Goal: Information Seeking & Learning: Check status

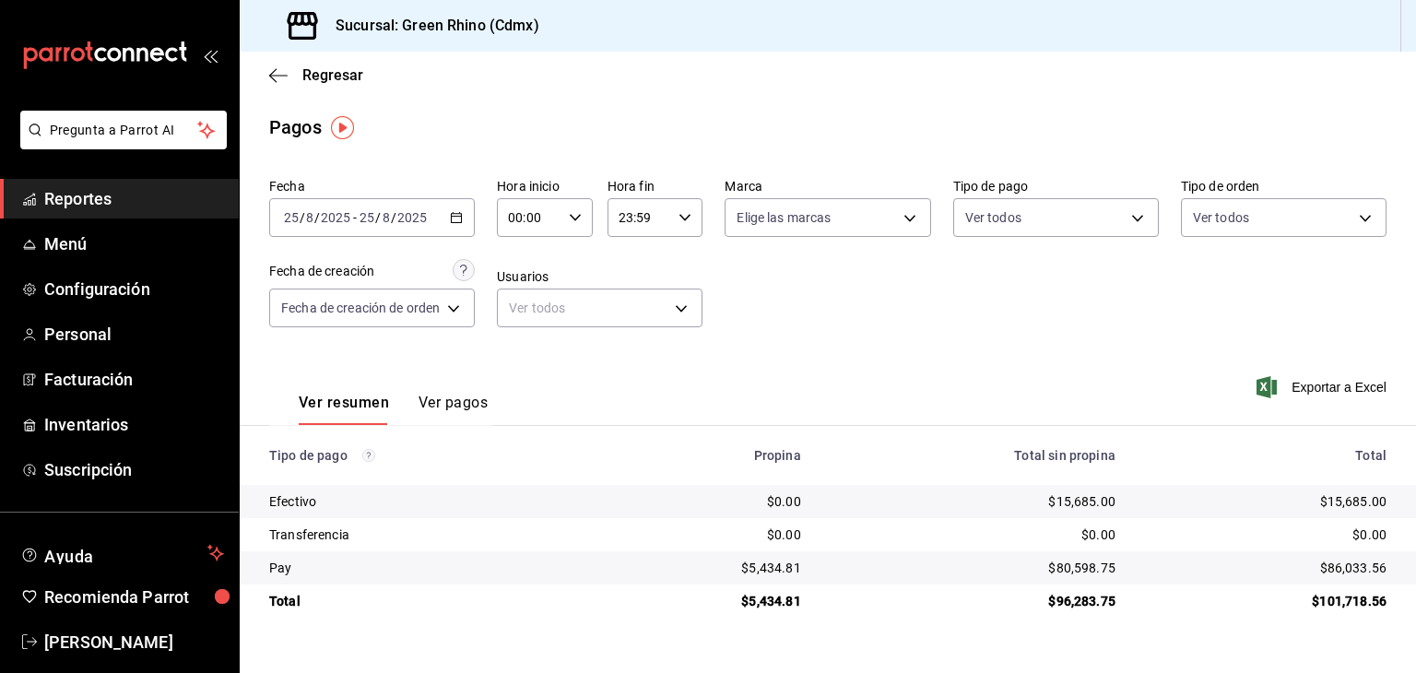
click at [339, 80] on span "Regresar" at bounding box center [332, 75] width 61 height 18
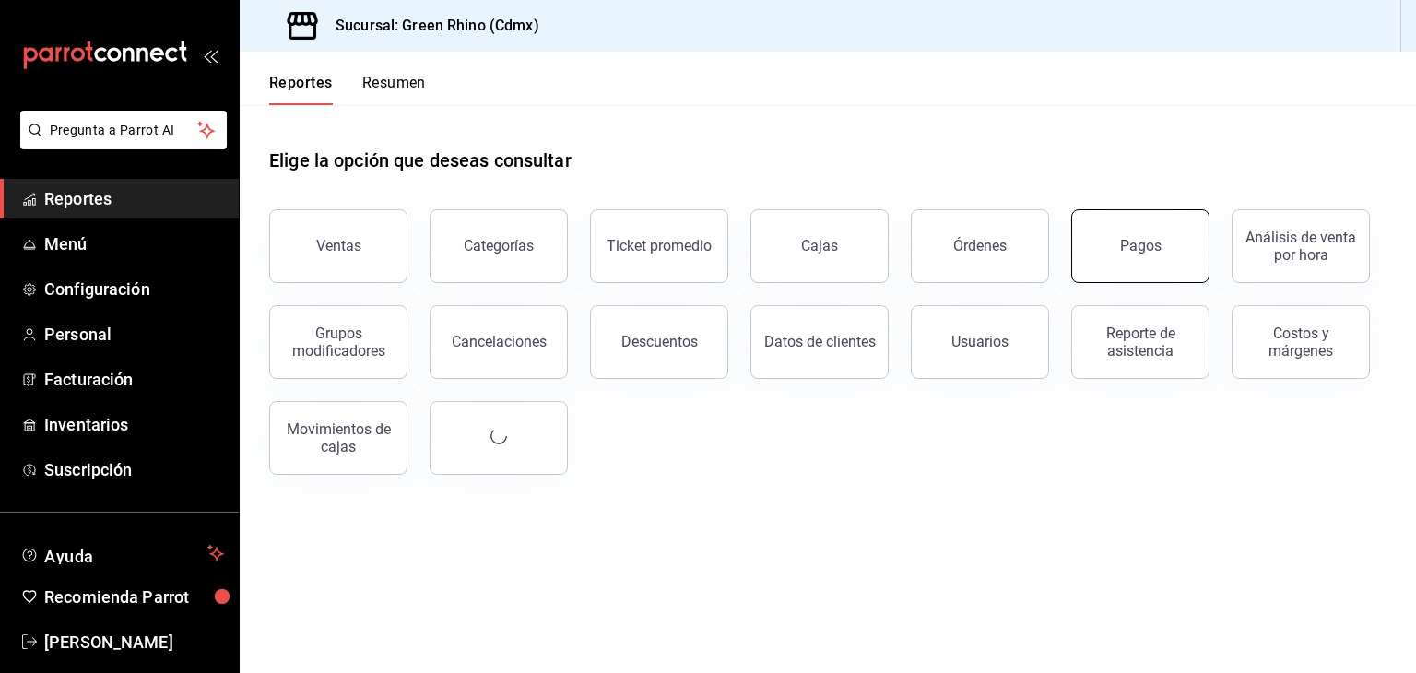
click at [1173, 240] on button "Pagos" at bounding box center [1140, 246] width 138 height 74
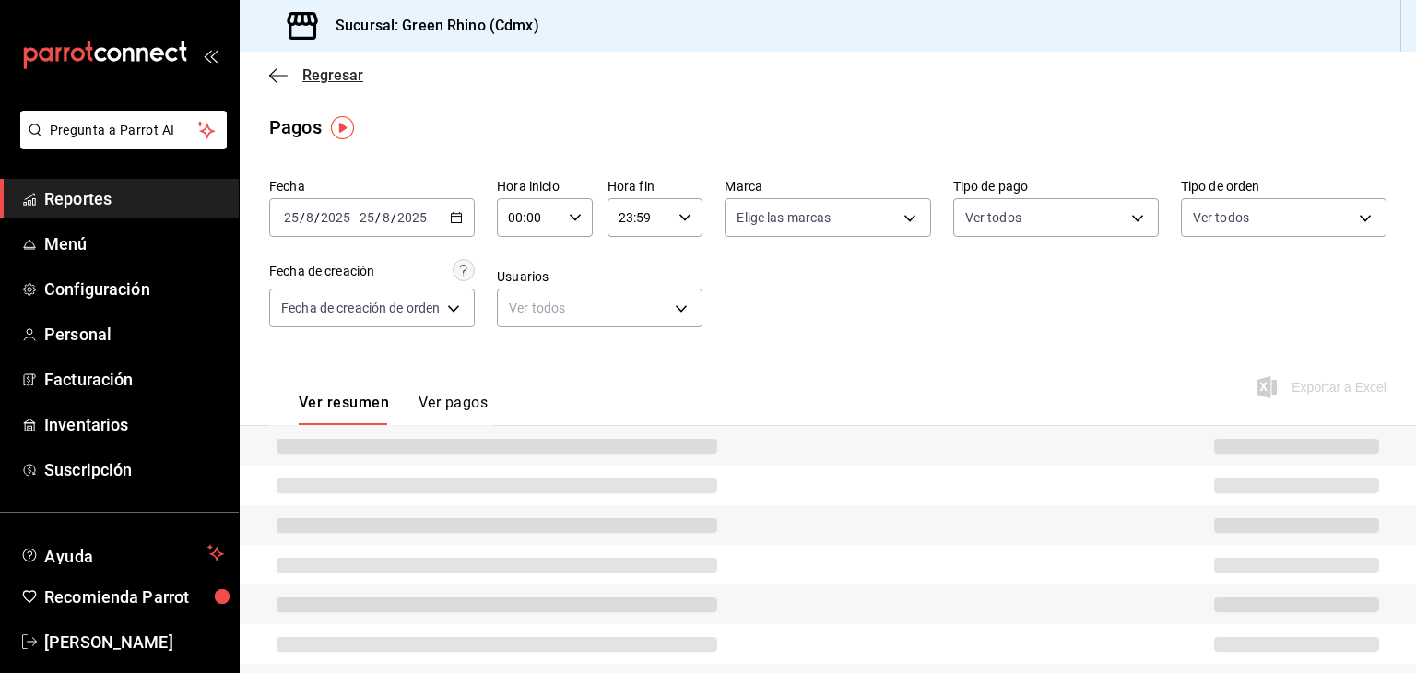
click at [321, 66] on span "Regresar" at bounding box center [332, 75] width 61 height 18
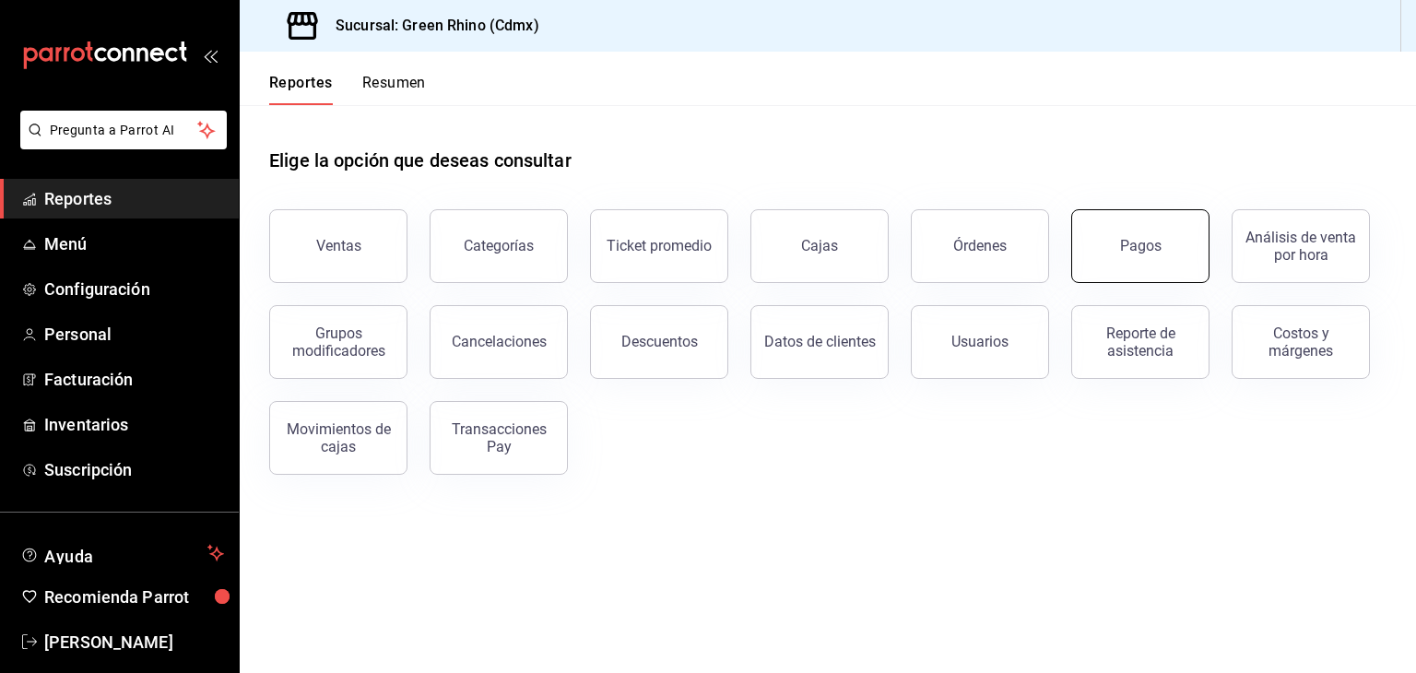
click at [1121, 225] on button "Pagos" at bounding box center [1140, 246] width 138 height 74
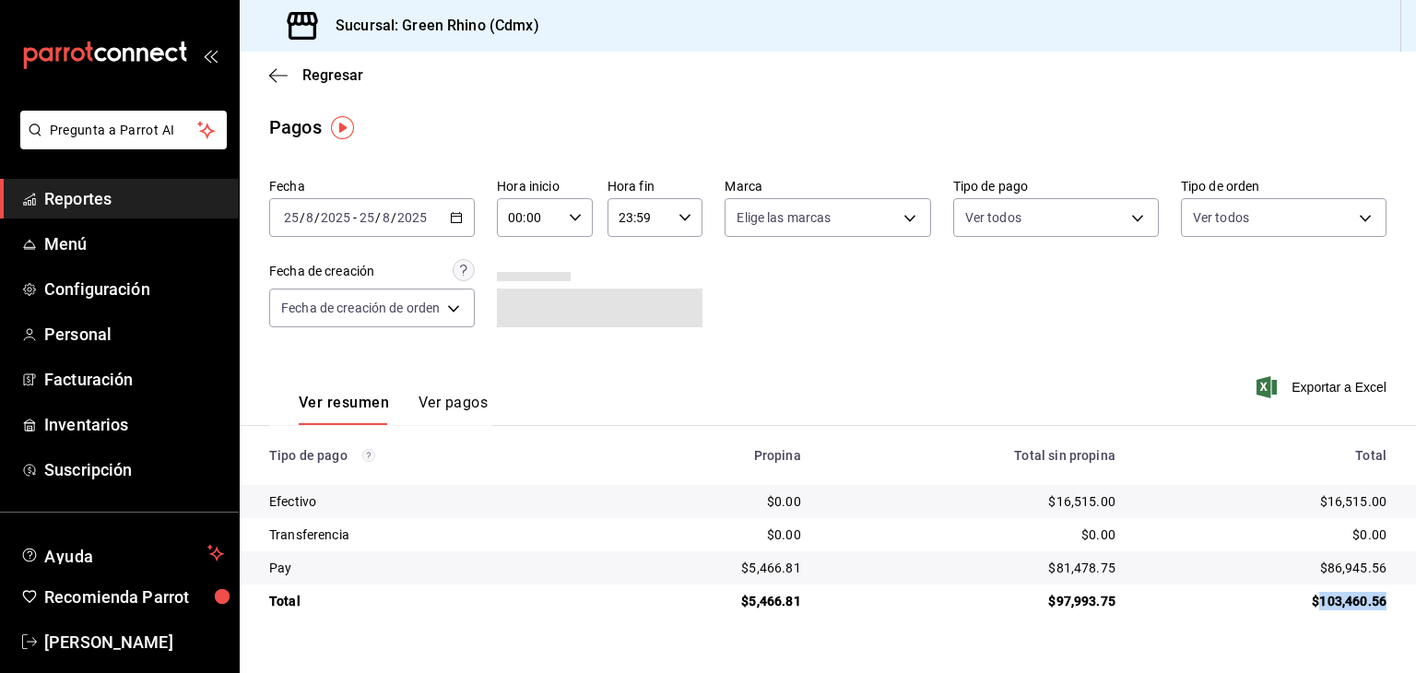
drag, startPoint x: 1396, startPoint y: 607, endPoint x: 1320, endPoint y: 605, distance: 75.6
click at [1320, 605] on td "$103,460.56" at bounding box center [1273, 601] width 286 height 33
copy div "103,460.56"
drag, startPoint x: 1123, startPoint y: 506, endPoint x: 1055, endPoint y: 498, distance: 68.7
click at [1055, 498] on td "$16,515.00" at bounding box center [973, 501] width 314 height 33
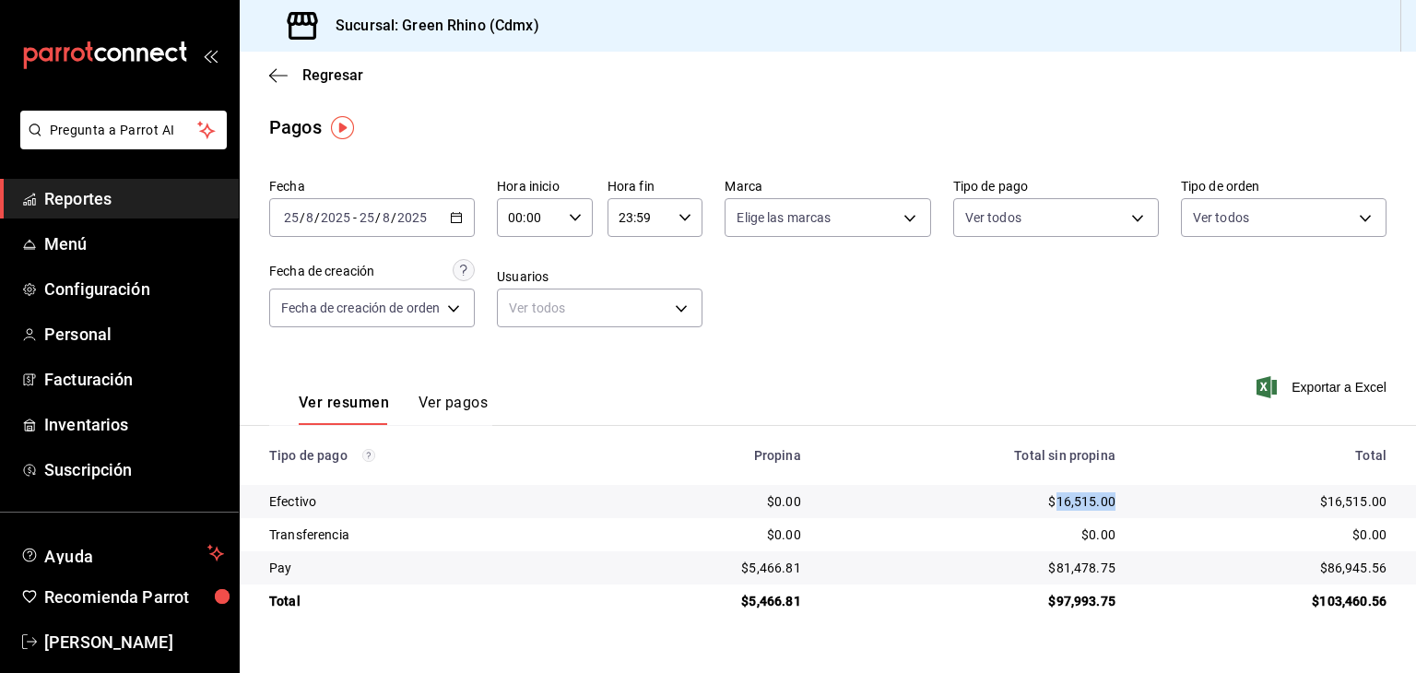
copy div "16,515.00"
drag, startPoint x: 1394, startPoint y: 572, endPoint x: 1331, endPoint y: 573, distance: 62.7
click at [1331, 573] on td "$86,945.56" at bounding box center [1273, 567] width 286 height 33
copy div "86,945.56"
drag, startPoint x: 815, startPoint y: 565, endPoint x: 752, endPoint y: 572, distance: 63.0
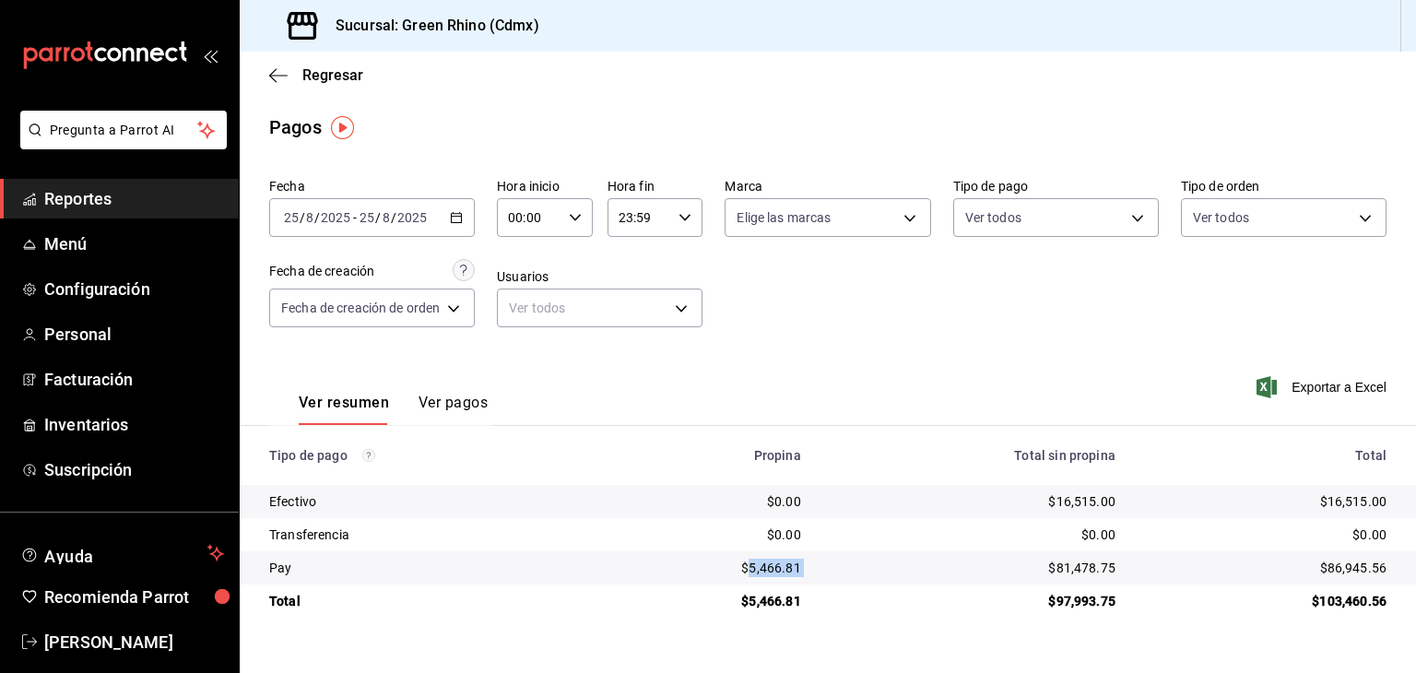
click at [752, 572] on tr "Pay $5,466.81 $81,478.75 $86,945.56" at bounding box center [828, 567] width 1176 height 33
copy div "5,466.81"
click at [335, 71] on span "Regresar" at bounding box center [332, 75] width 61 height 18
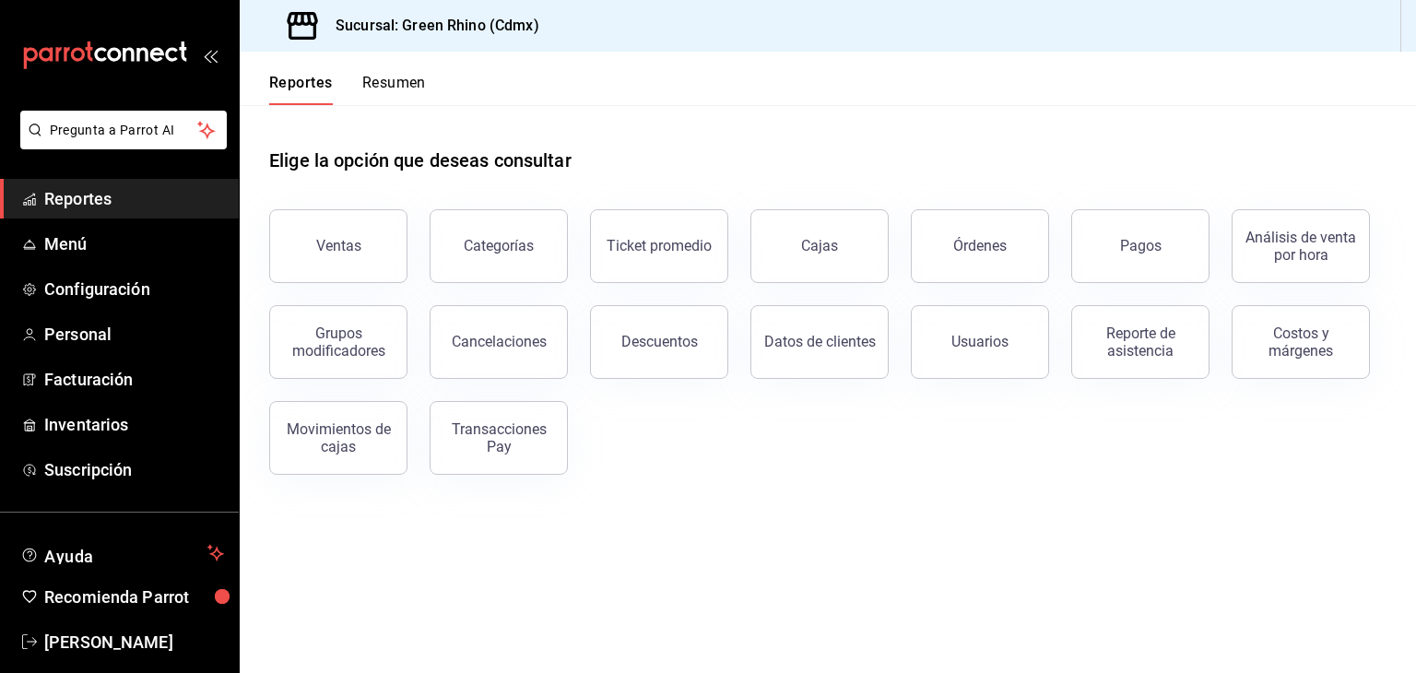
click at [424, 92] on button "Resumen" at bounding box center [394, 89] width 64 height 31
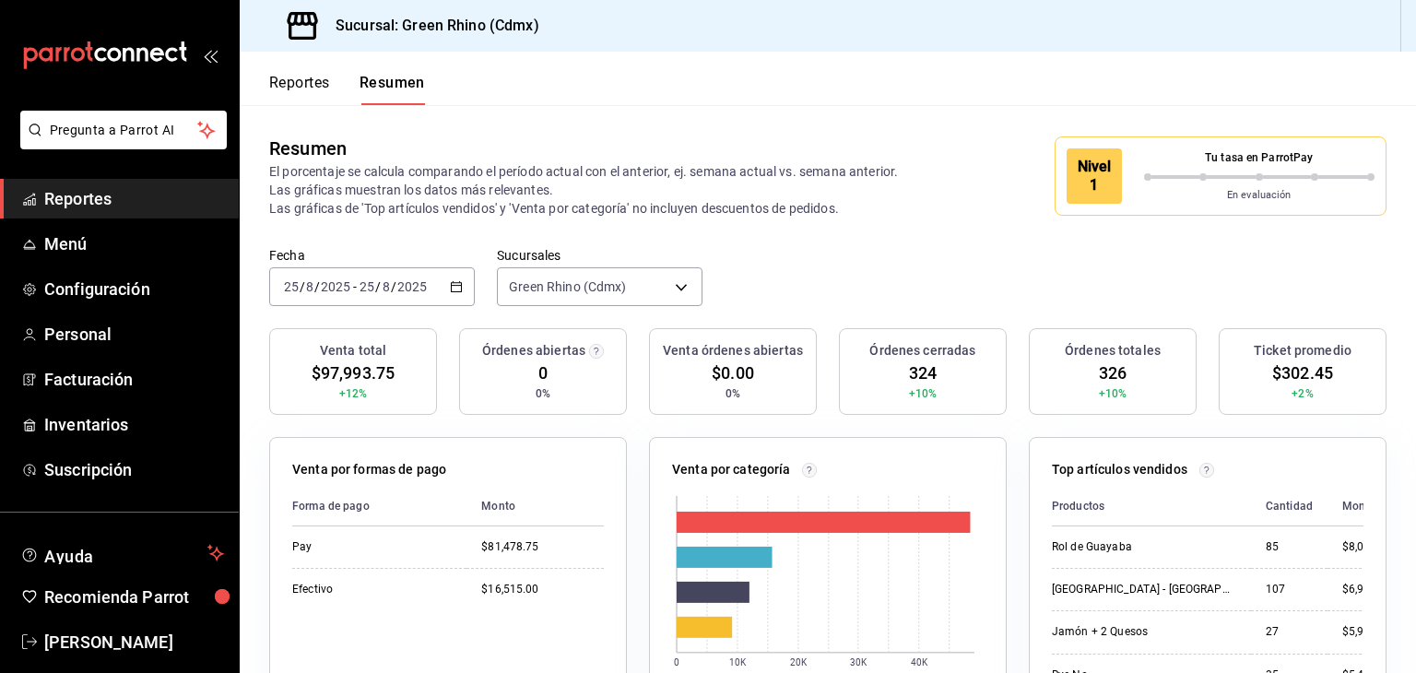
click at [1164, 191] on p "En evaluación" at bounding box center [1259, 196] width 231 height 16
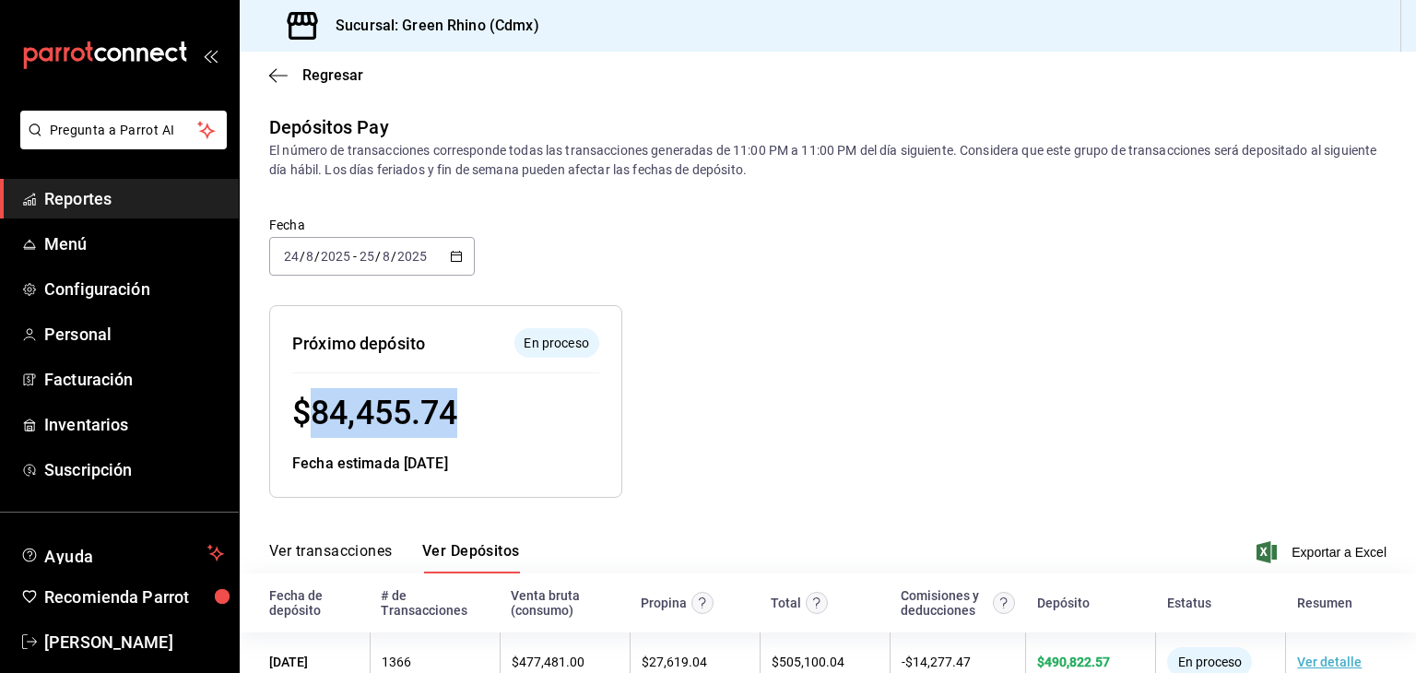
drag, startPoint x: 383, startPoint y: 416, endPoint x: 316, endPoint y: 417, distance: 66.4
click at [316, 417] on div "$ 84,455.74" at bounding box center [445, 413] width 307 height 50
copy span "84,455.74"
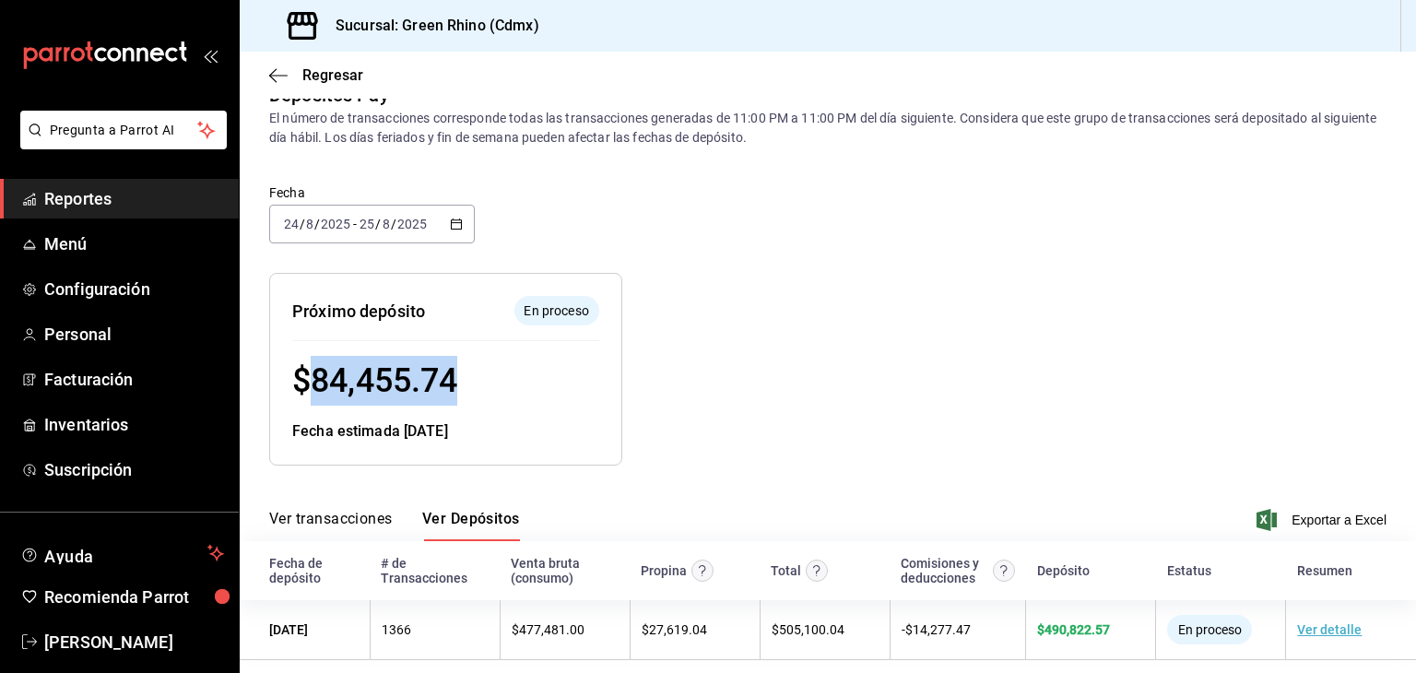
scroll to position [50, 0]
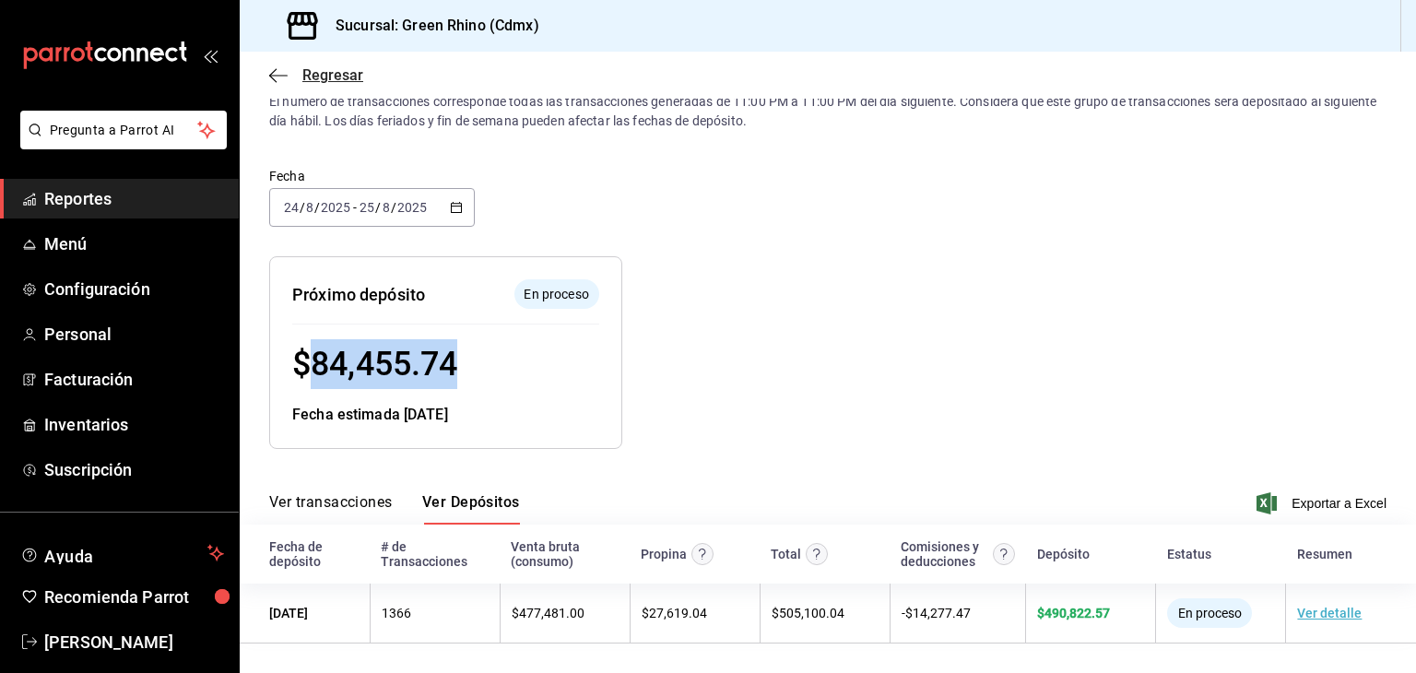
click at [292, 68] on span "Regresar" at bounding box center [316, 75] width 94 height 18
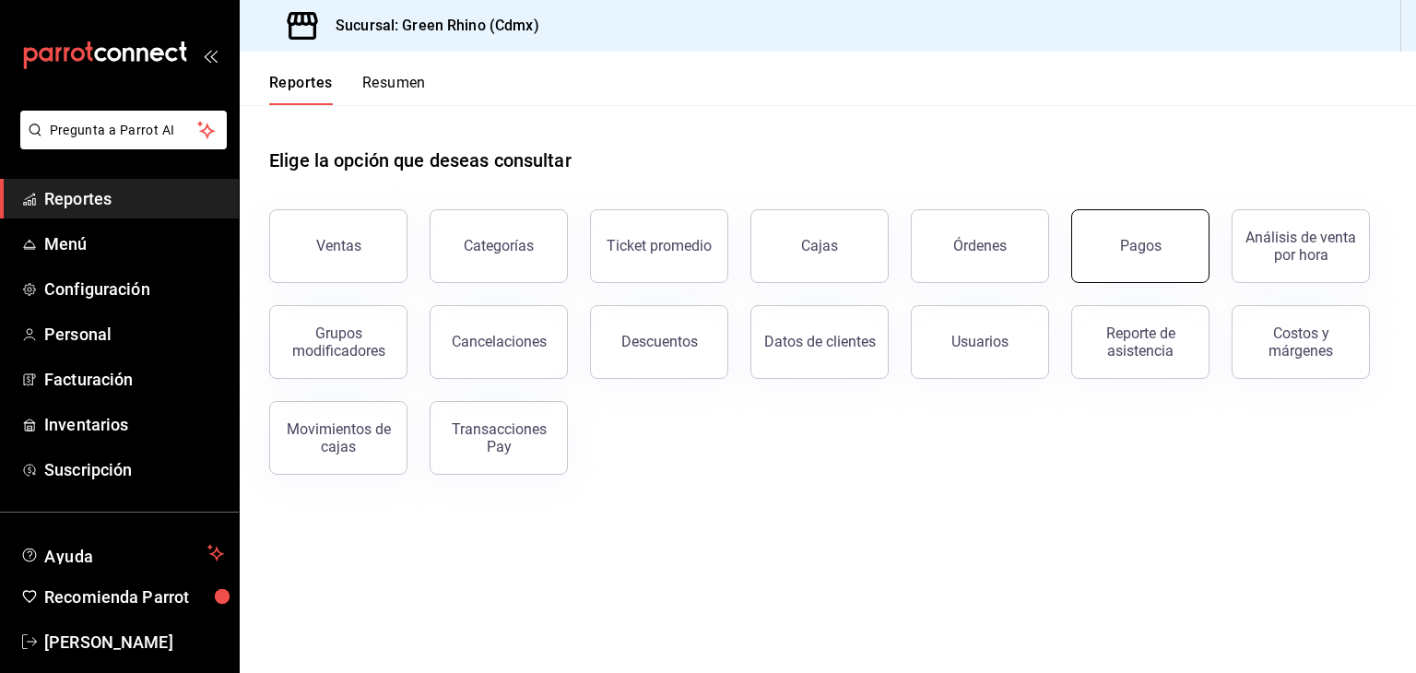
click at [1103, 250] on button "Pagos" at bounding box center [1140, 246] width 138 height 74
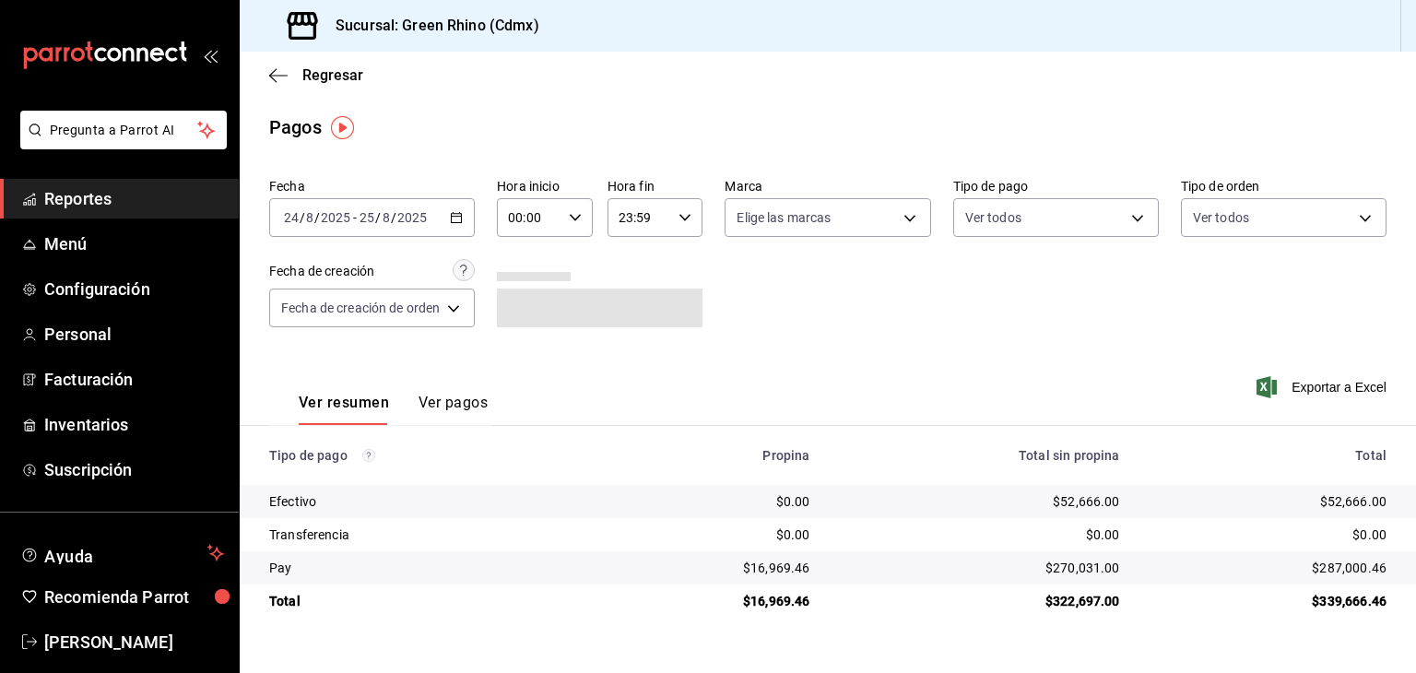
click at [344, 214] on input "2025" at bounding box center [335, 217] width 31 height 15
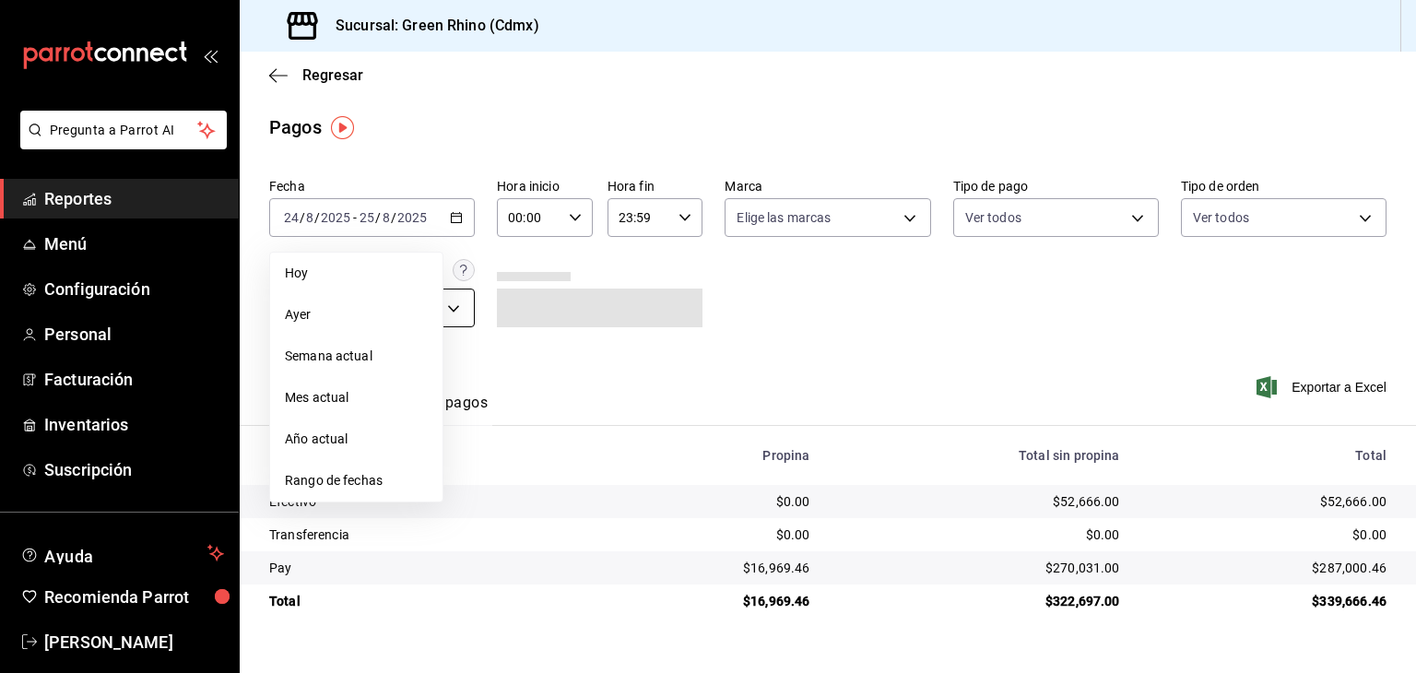
click at [339, 272] on span "Hoy" at bounding box center [356, 273] width 143 height 19
